Goal: Navigation & Orientation: Find specific page/section

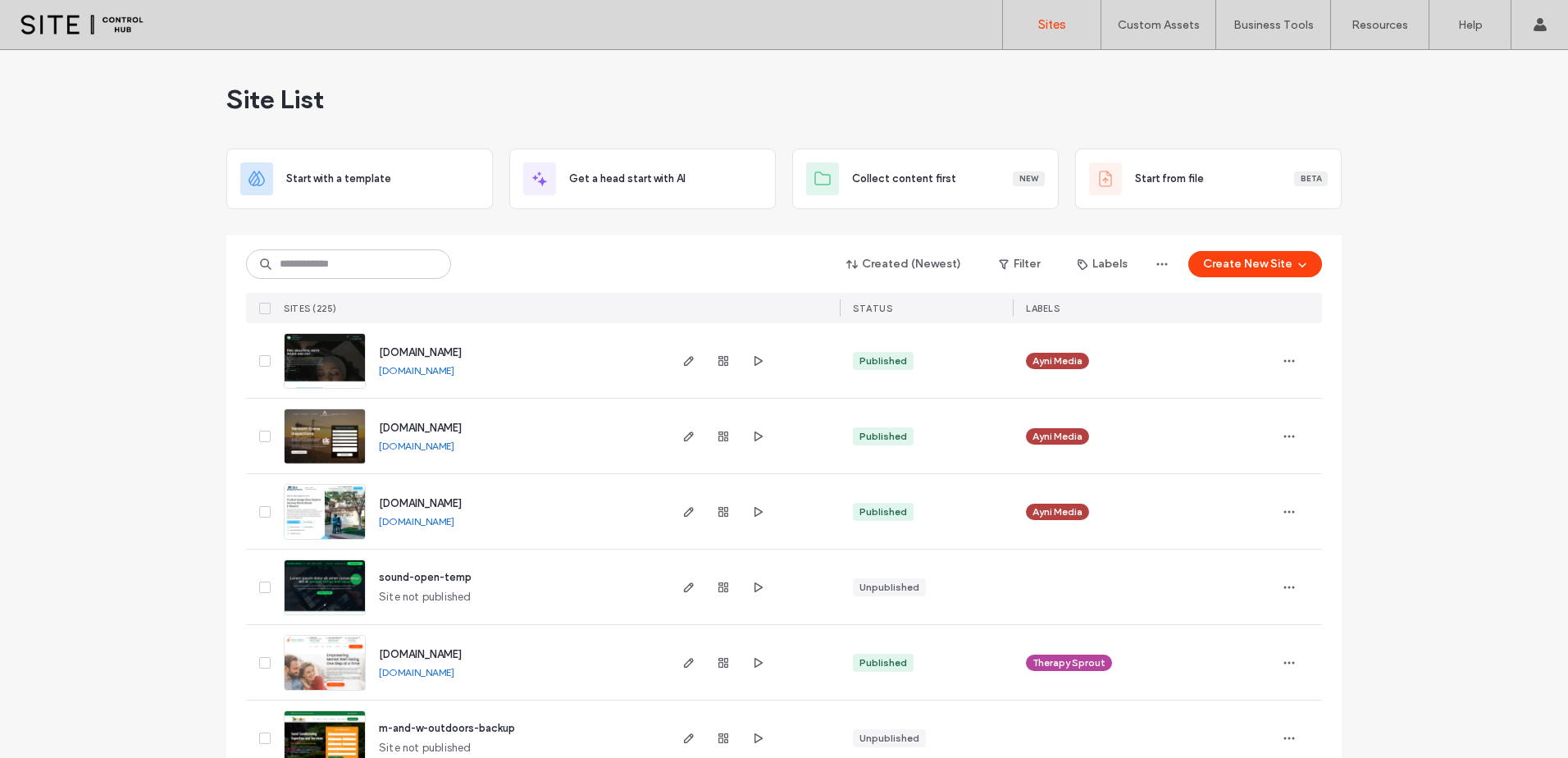
scroll to position [137, 0]
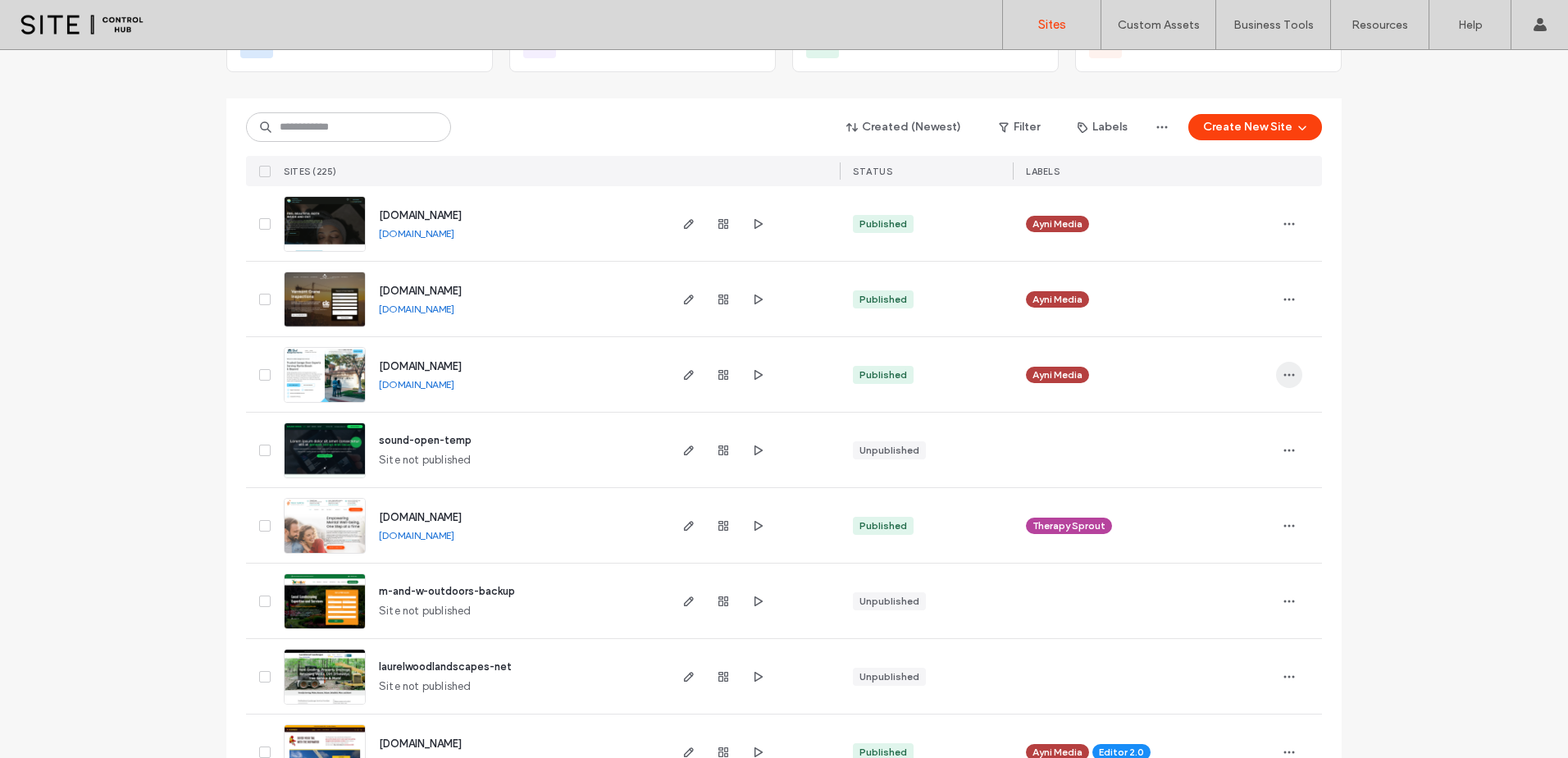
click at [1283, 378] on icon "button" at bounding box center [1289, 374] width 13 height 13
click at [1231, 539] on span "Site Dashboard" at bounding box center [1220, 541] width 79 height 16
